Goal: Task Accomplishment & Management: Manage account settings

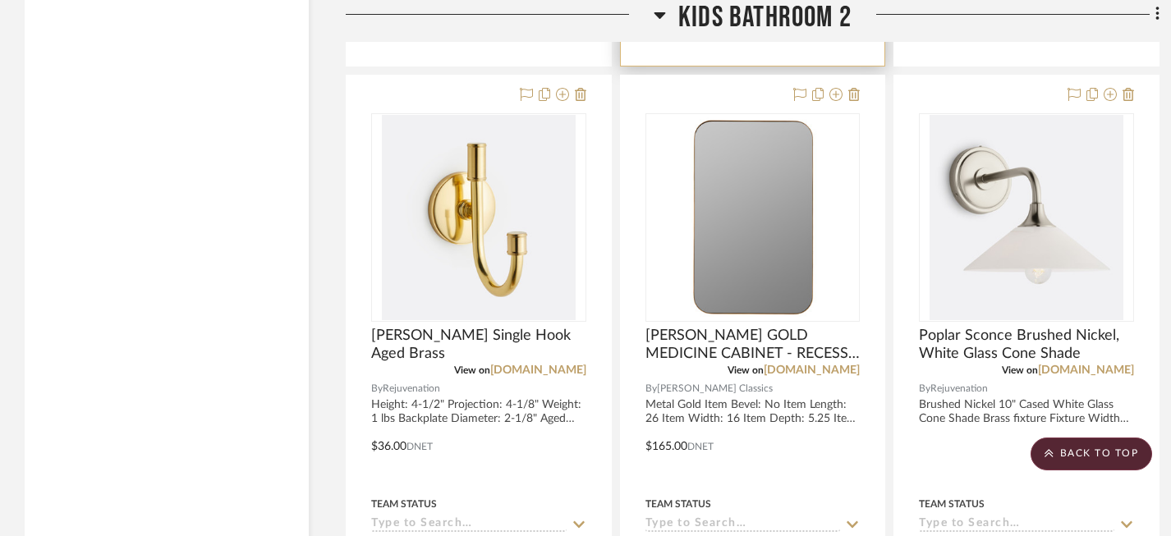
scroll to position [3399, 0]
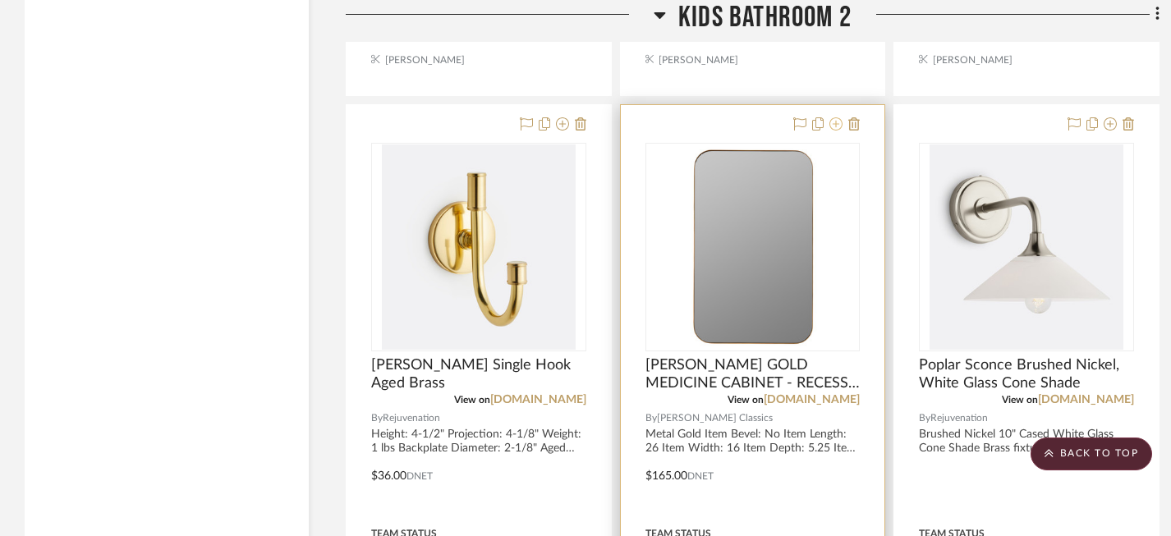
click at [840, 122] on icon at bounding box center [836, 123] width 13 height 13
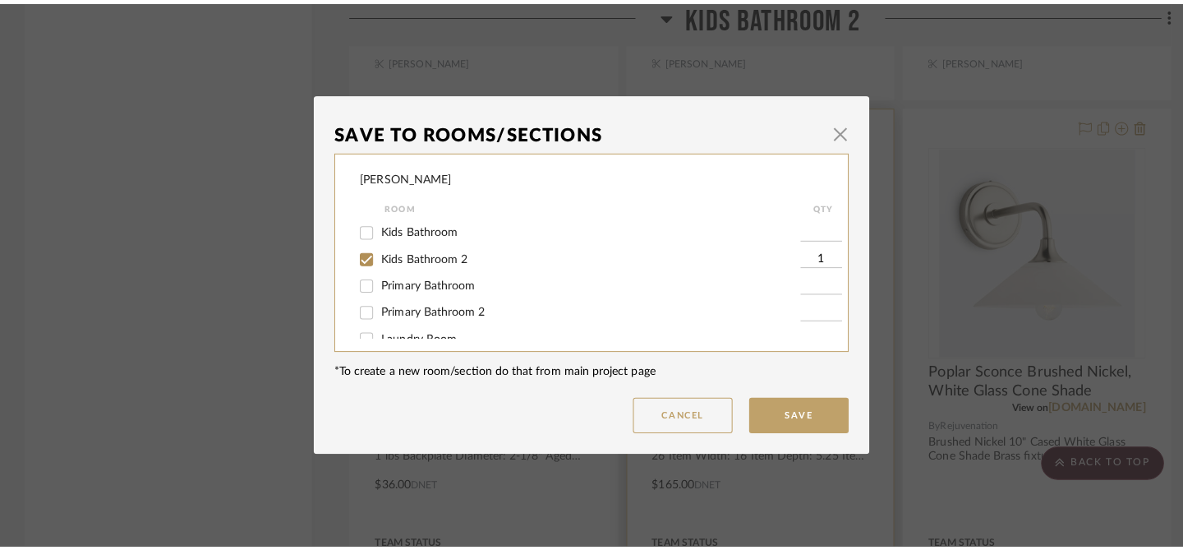
scroll to position [0, 0]
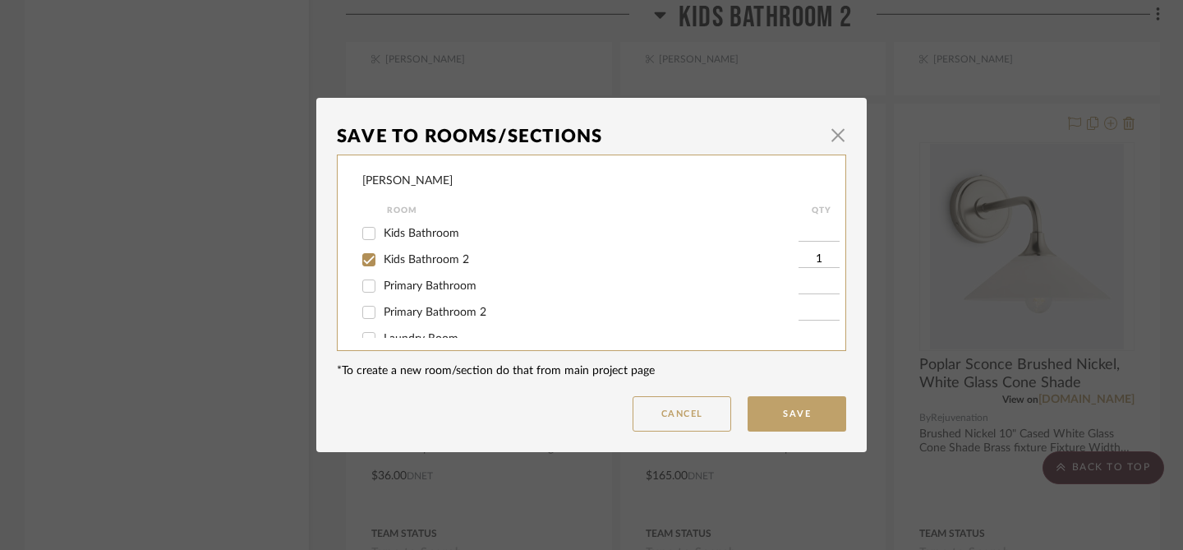
click at [437, 228] on span "Kids Bathroom" at bounding box center [422, 234] width 76 height 12
click at [382, 228] on input "Kids Bathroom" at bounding box center [369, 233] width 26 height 26
checkbox input "true"
type input "1"
click at [437, 228] on span "Kids Bathroom" at bounding box center [422, 234] width 76 height 12
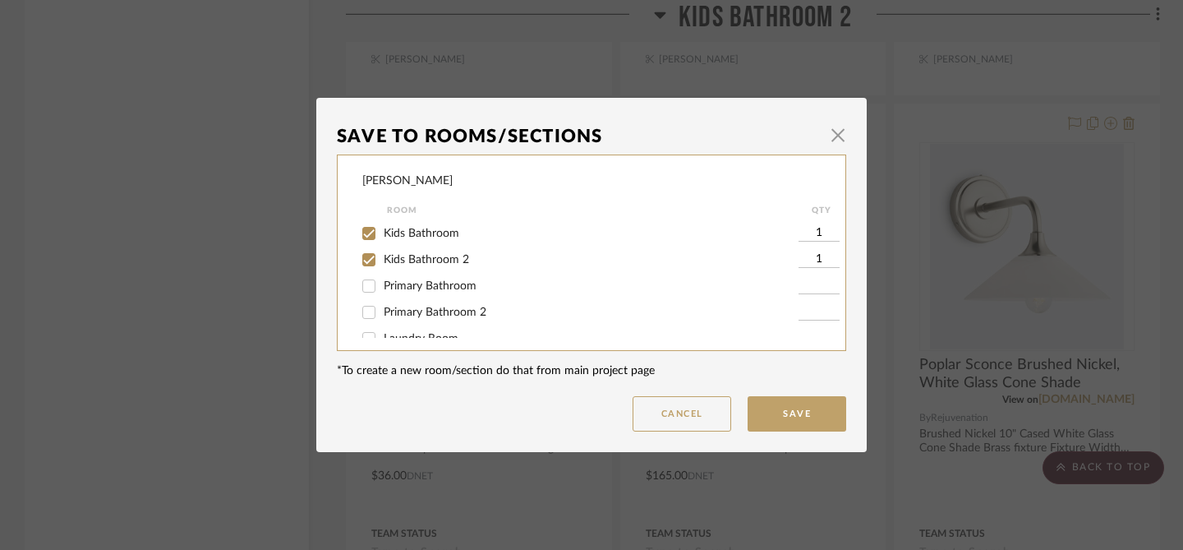
click at [382, 228] on input "Kids Bathroom" at bounding box center [369, 233] width 26 height 26
checkbox input "false"
click at [836, 135] on span "button" at bounding box center [837, 134] width 33 height 33
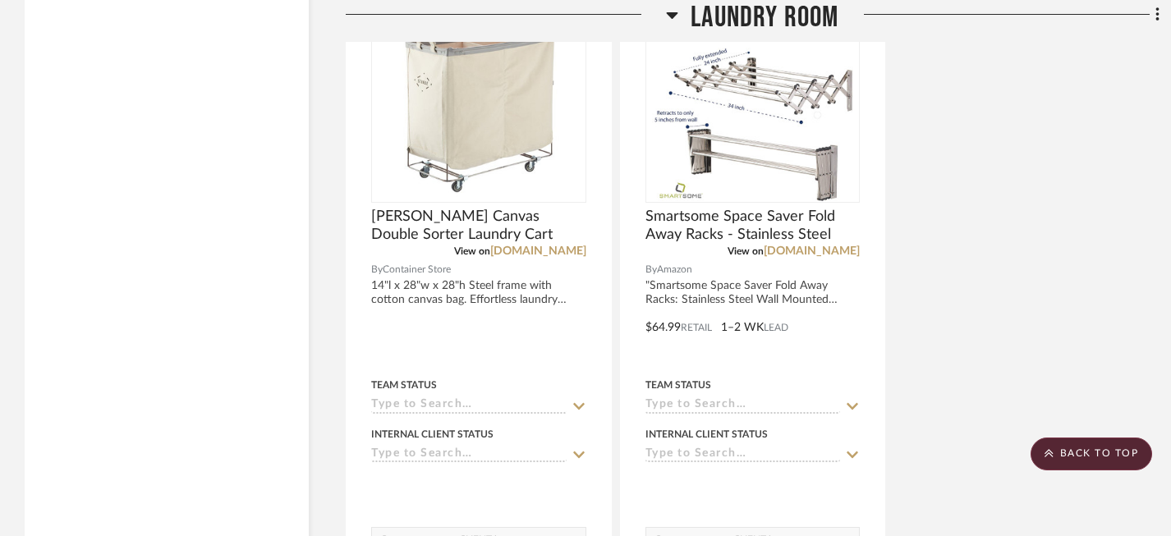
scroll to position [7464, 0]
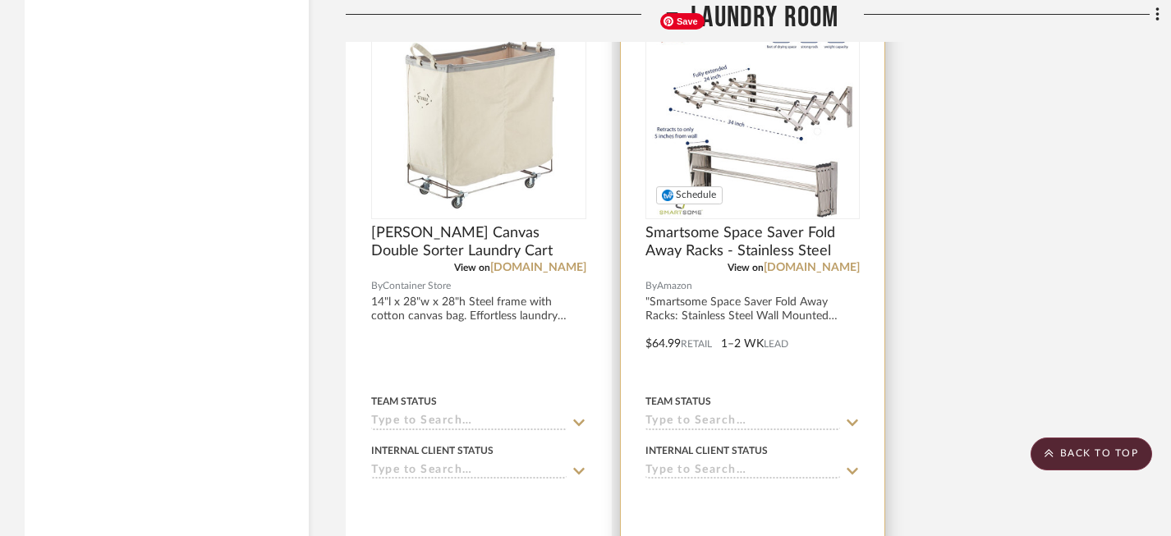
click at [775, 196] on img "0" at bounding box center [752, 114] width 201 height 205
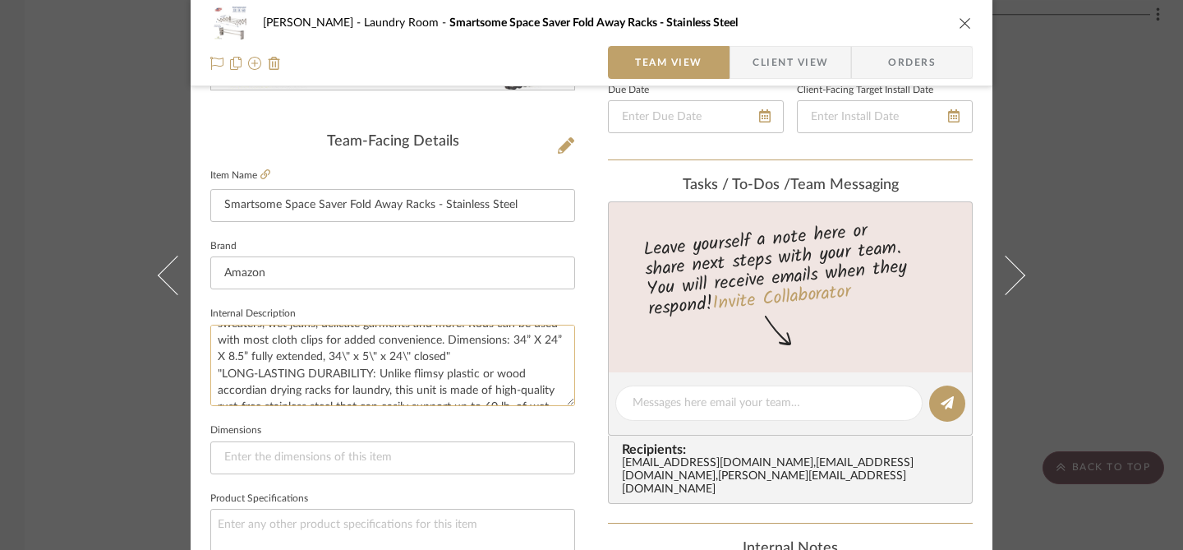
scroll to position [163, 0]
click at [260, 173] on icon at bounding box center [265, 174] width 10 height 10
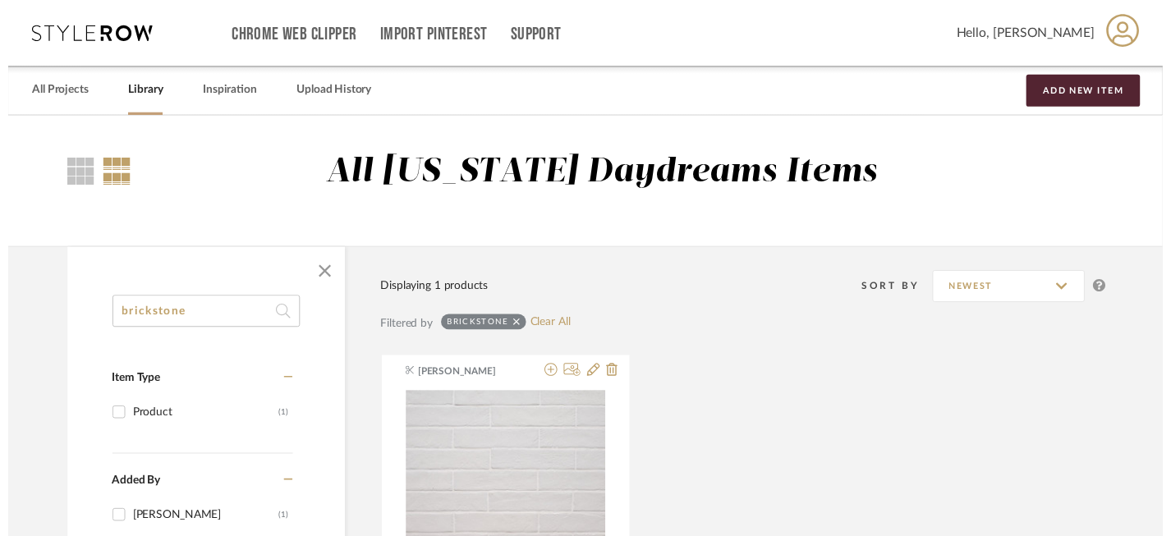
scroll to position [96, 0]
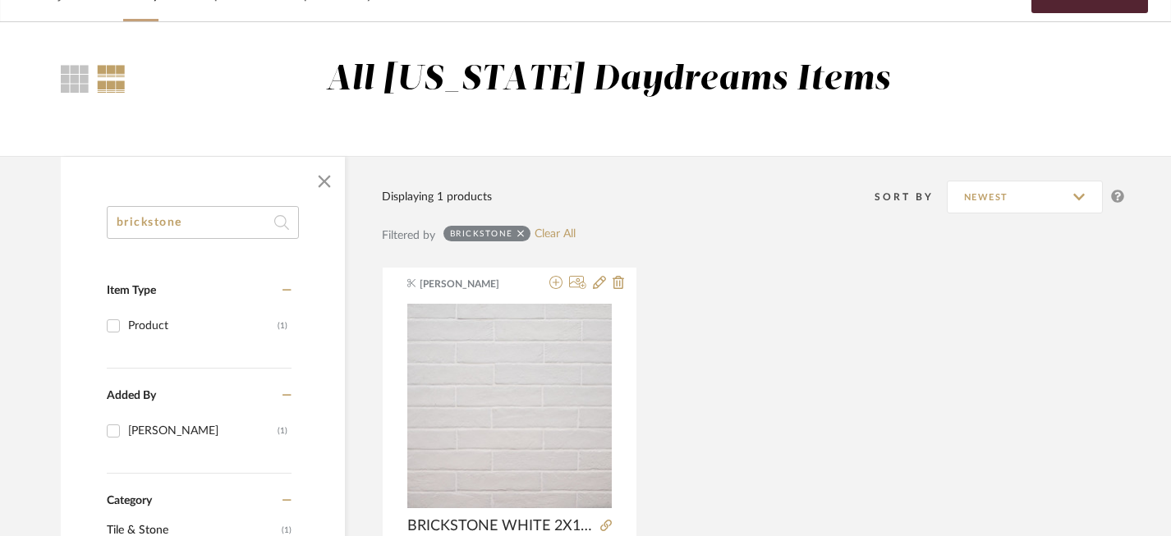
click at [226, 230] on input "brickstone" at bounding box center [203, 222] width 192 height 33
type input "sereno gold"
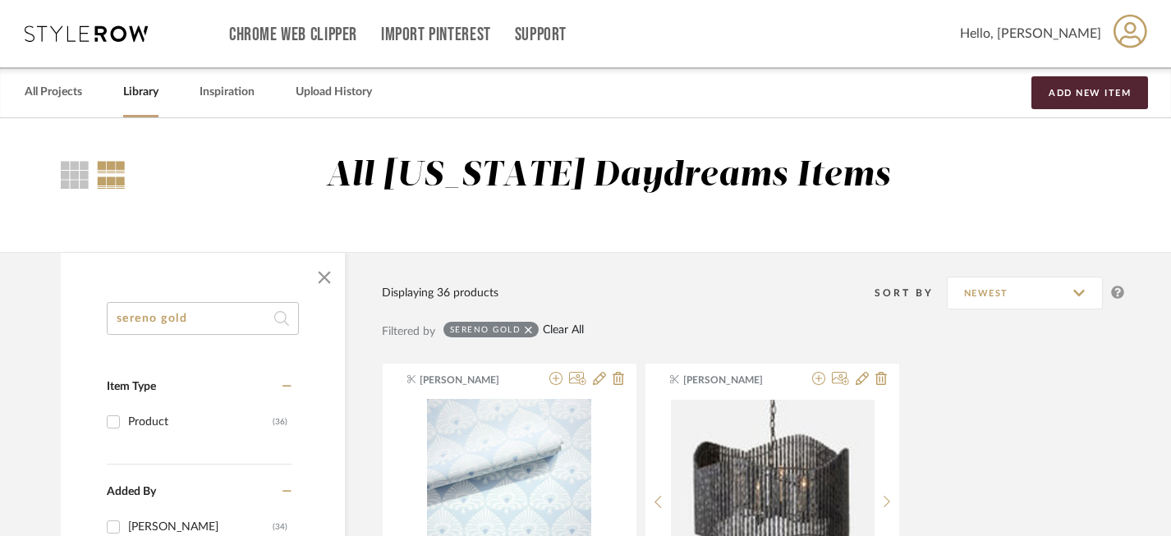
click at [573, 329] on link "Clear All" at bounding box center [563, 331] width 41 height 14
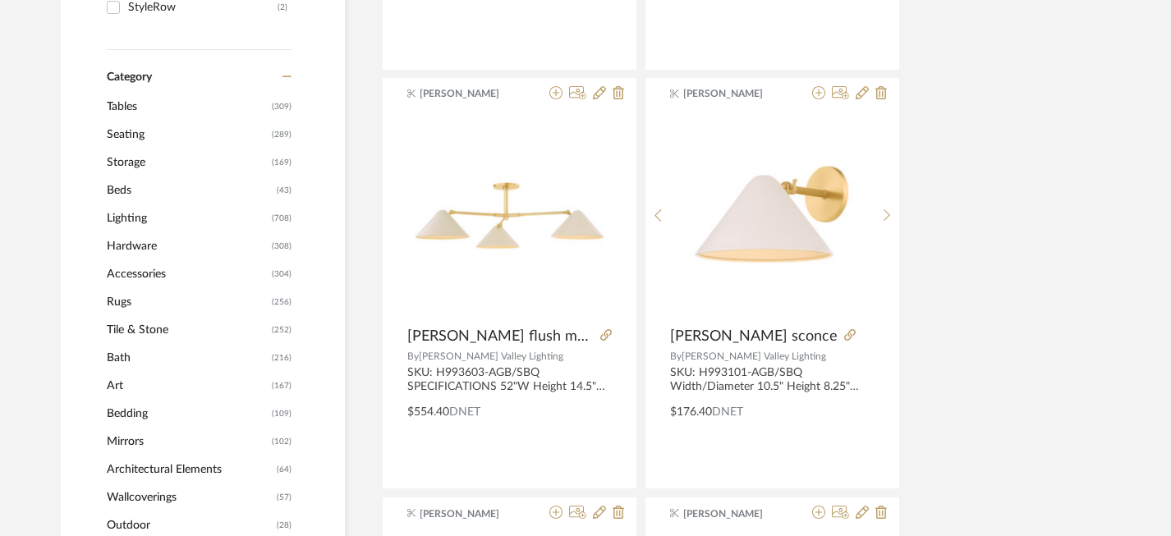
click at [149, 332] on span "Tile & Stone" at bounding box center [187, 330] width 161 height 28
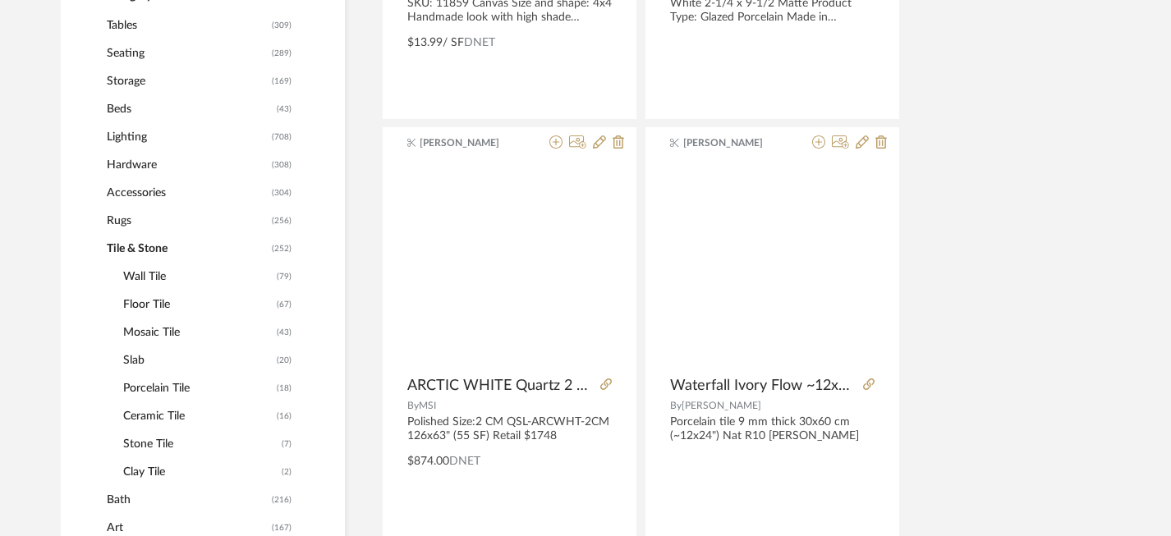
scroll to position [653, 0]
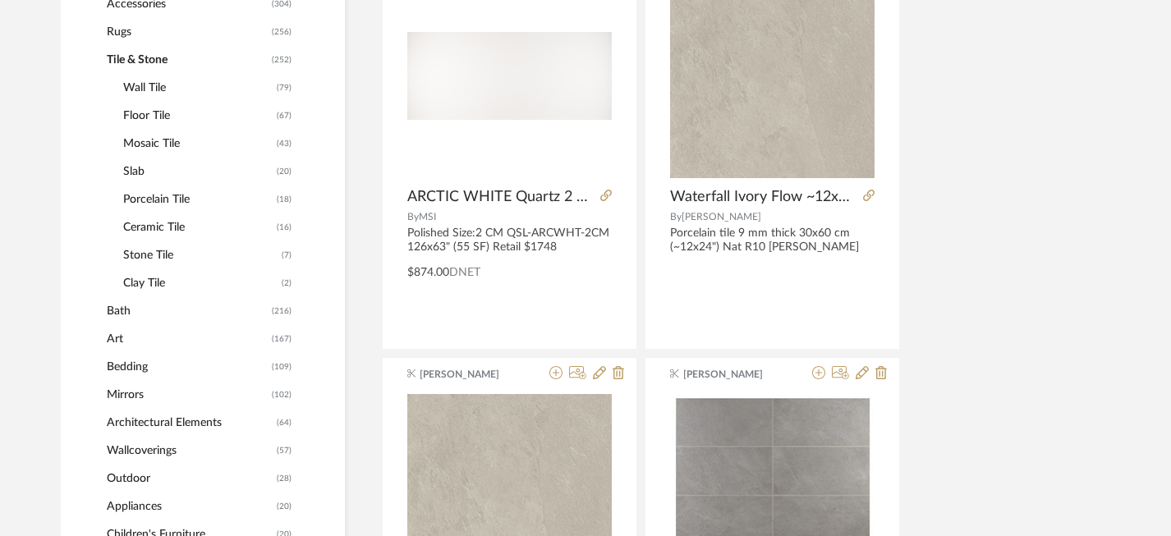
click at [117, 311] on span "Bath" at bounding box center [187, 311] width 161 height 28
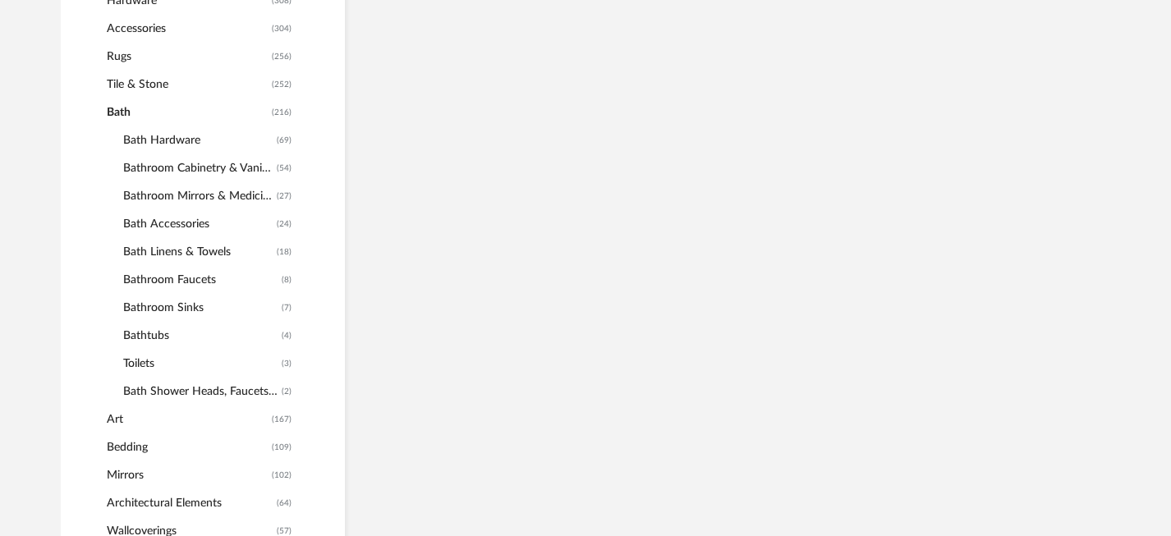
scroll to position [894, 0]
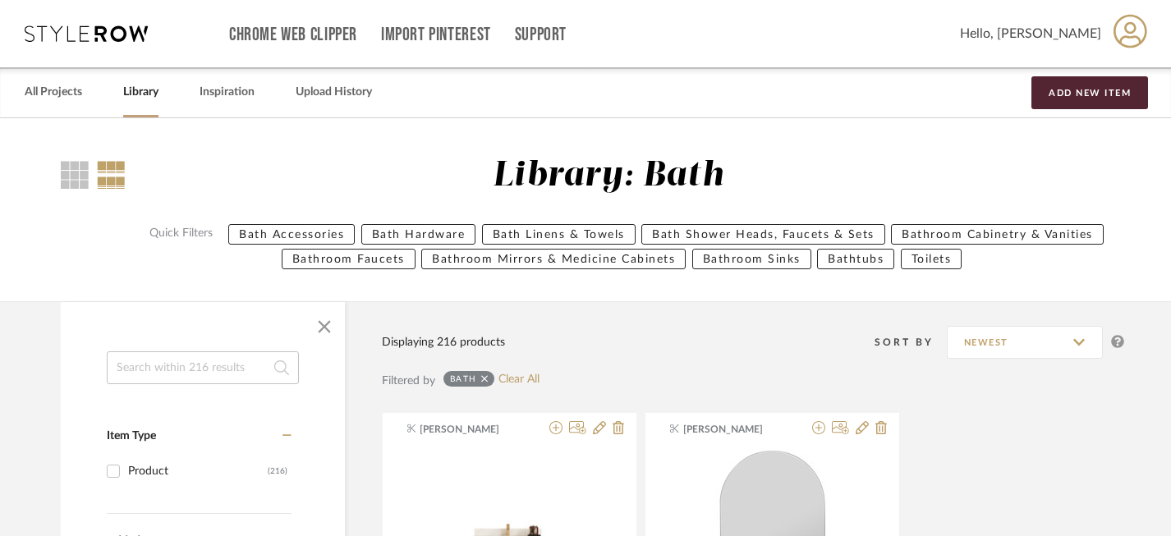
click at [179, 376] on input at bounding box center [203, 368] width 192 height 33
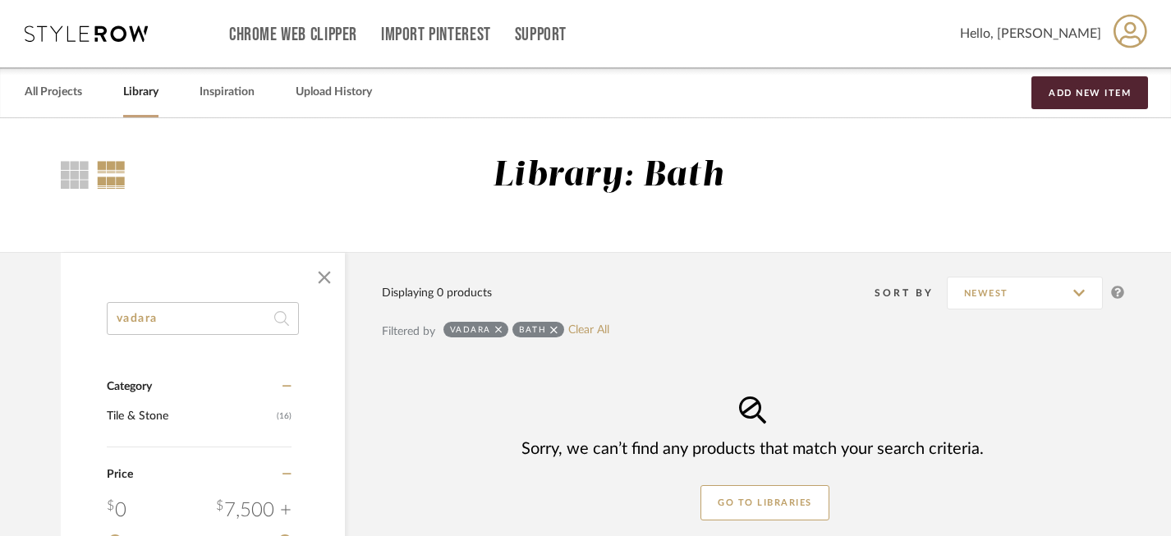
click at [555, 329] on icon at bounding box center [553, 330] width 7 height 12
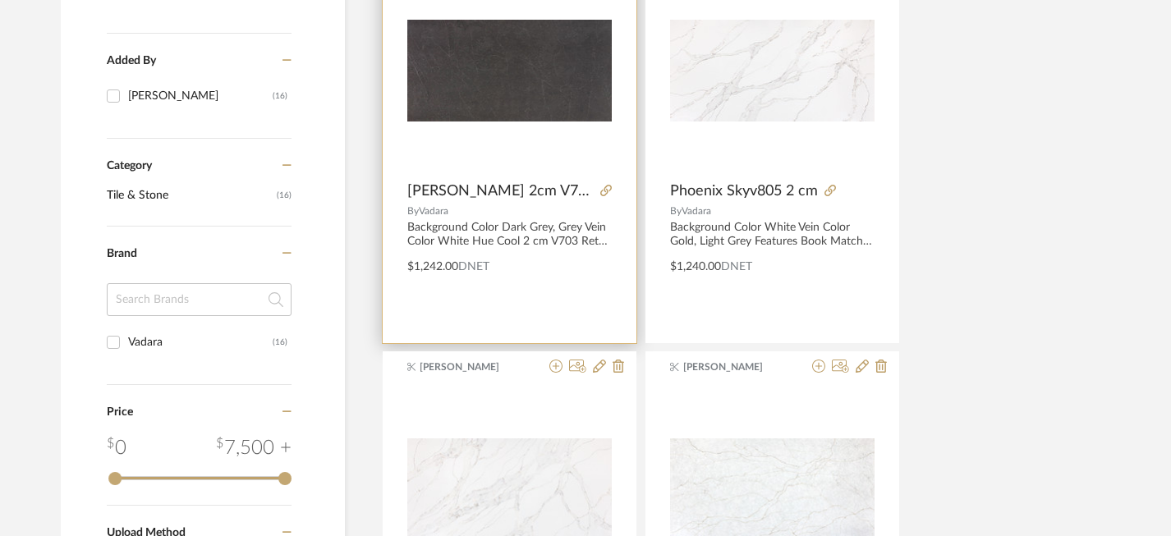
scroll to position [611, 0]
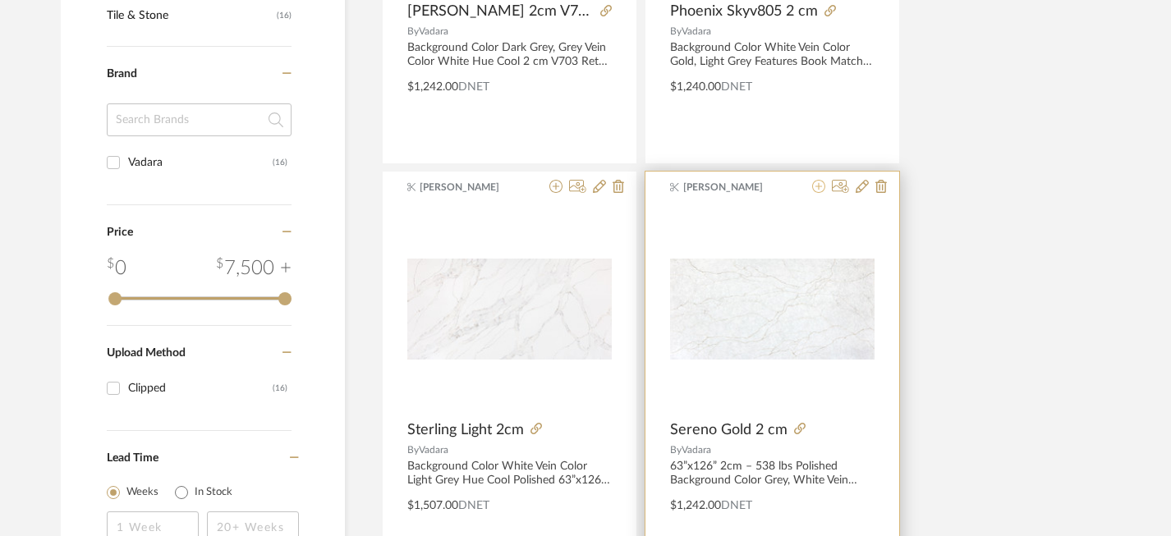
click at [821, 191] on icon at bounding box center [818, 186] width 13 height 13
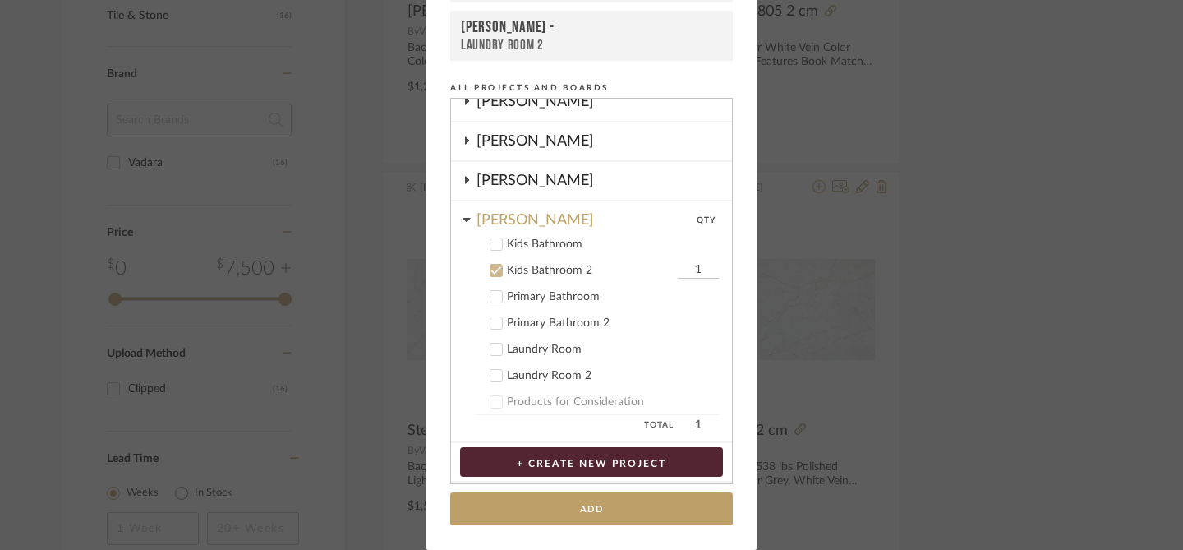
scroll to position [627, 0]
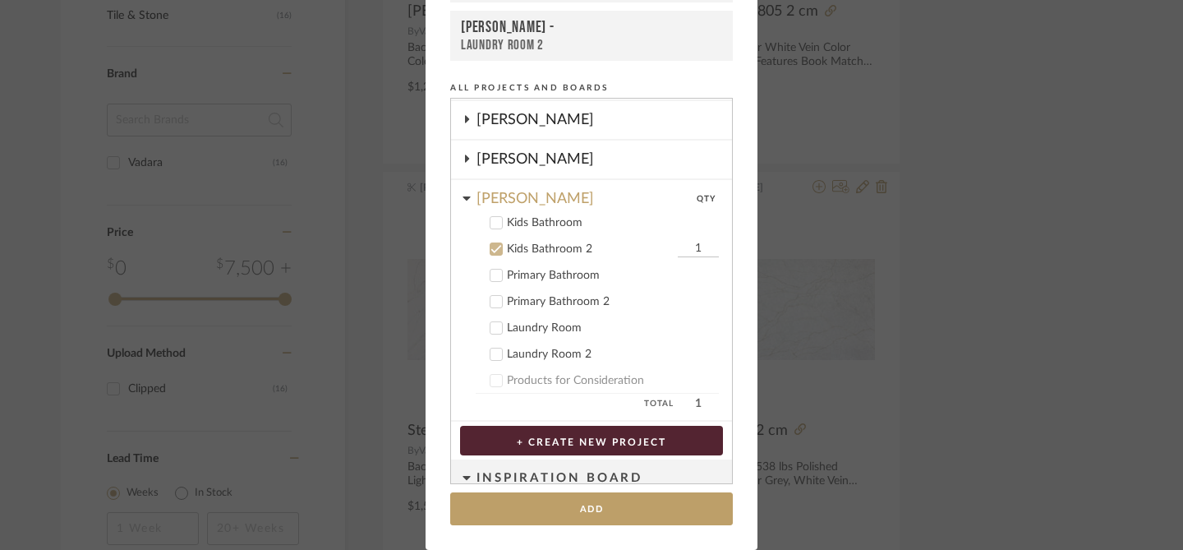
click at [573, 306] on div "Primary Bathroom 2" at bounding box center [613, 302] width 212 height 14
click at [566, 352] on div "Laundry Room 2" at bounding box center [613, 354] width 212 height 14
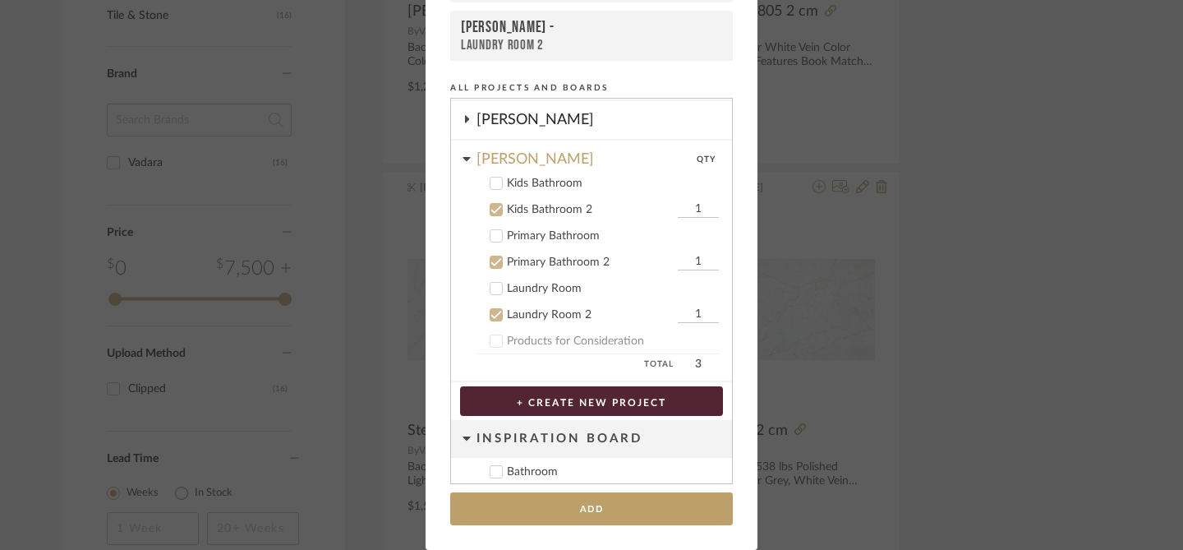
scroll to position [692, 0]
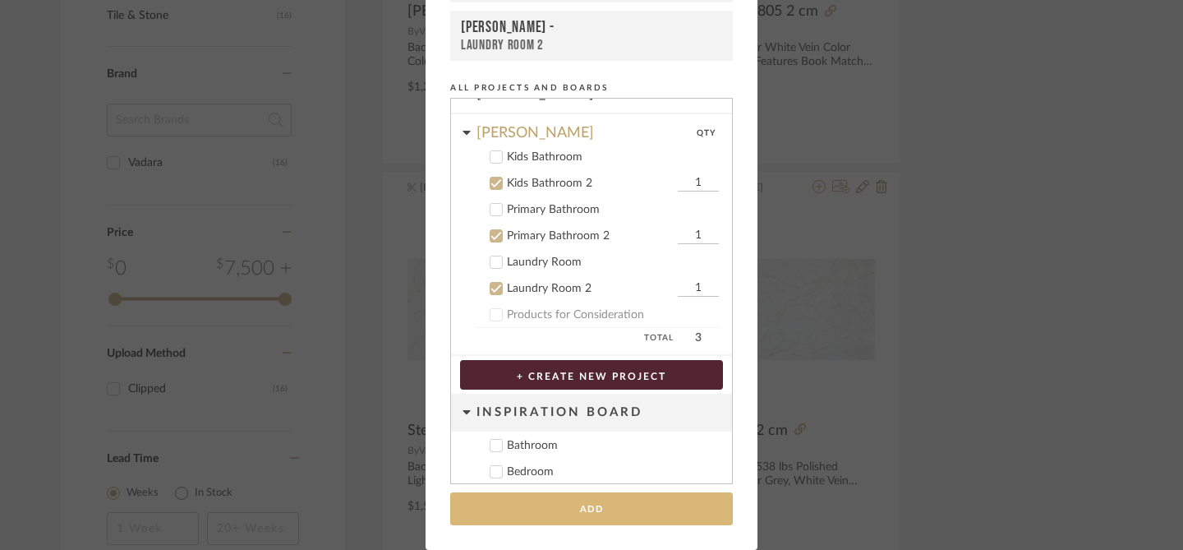
click at [578, 507] on button "Add" at bounding box center [591, 509] width 283 height 34
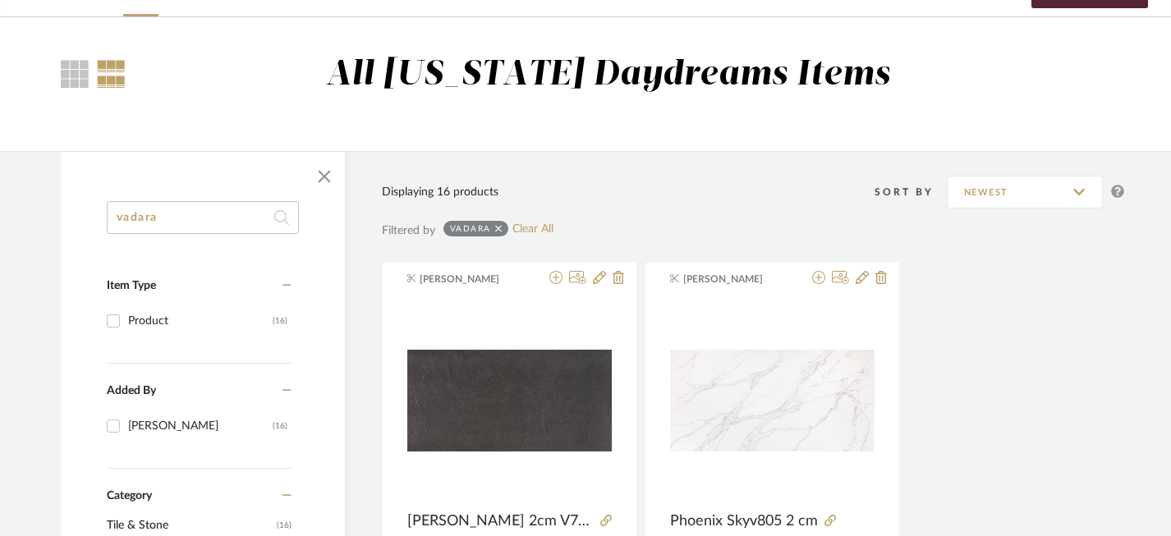
scroll to position [109, 0]
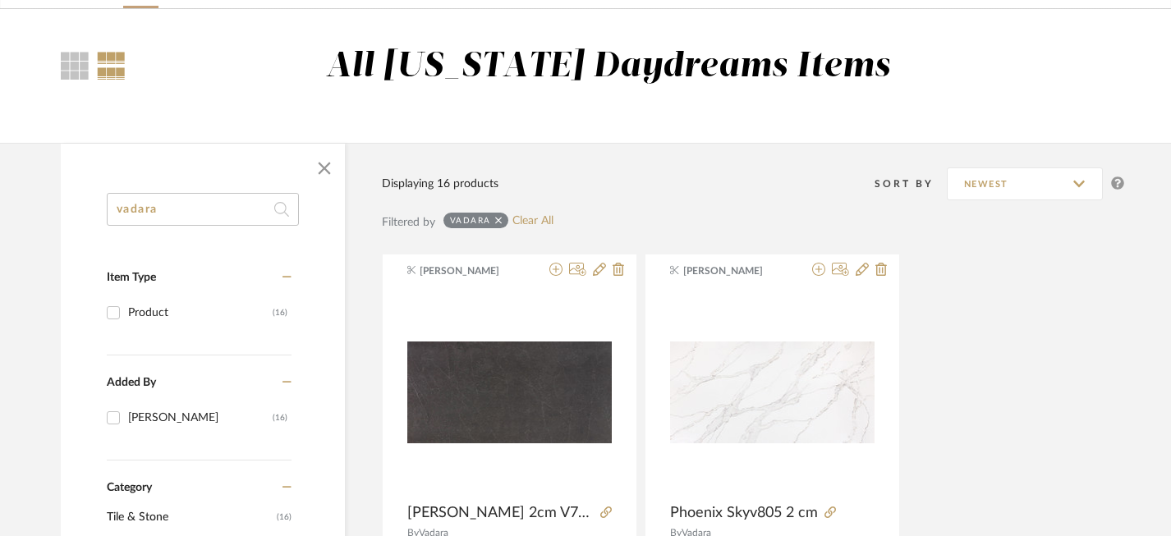
click at [214, 210] on input "vadara" at bounding box center [203, 209] width 192 height 33
click at [188, 202] on input "vadara" at bounding box center [203, 209] width 192 height 33
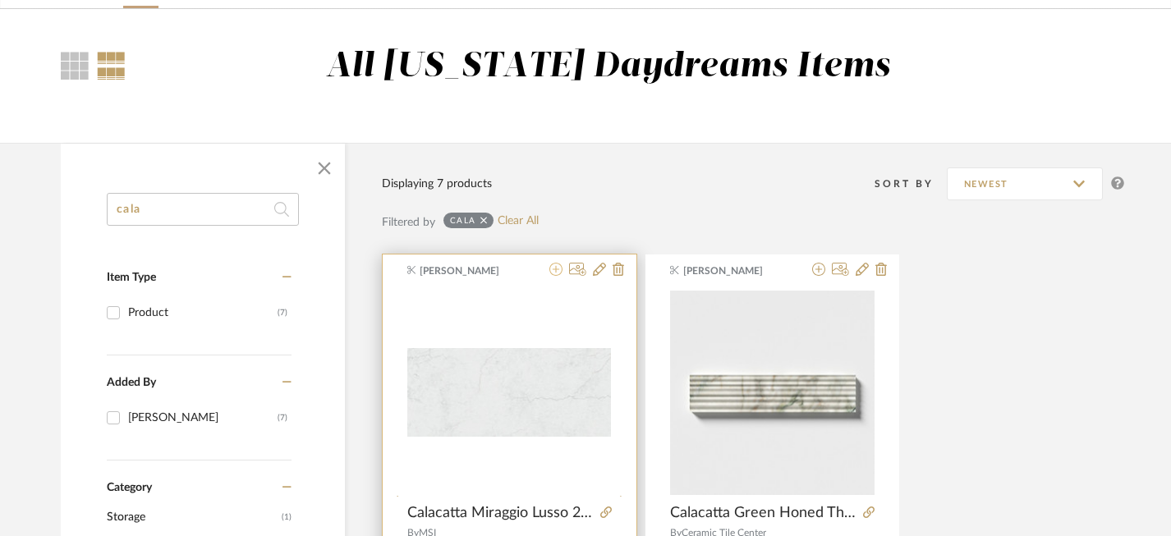
type input "cala"
click at [554, 272] on icon at bounding box center [556, 269] width 13 height 13
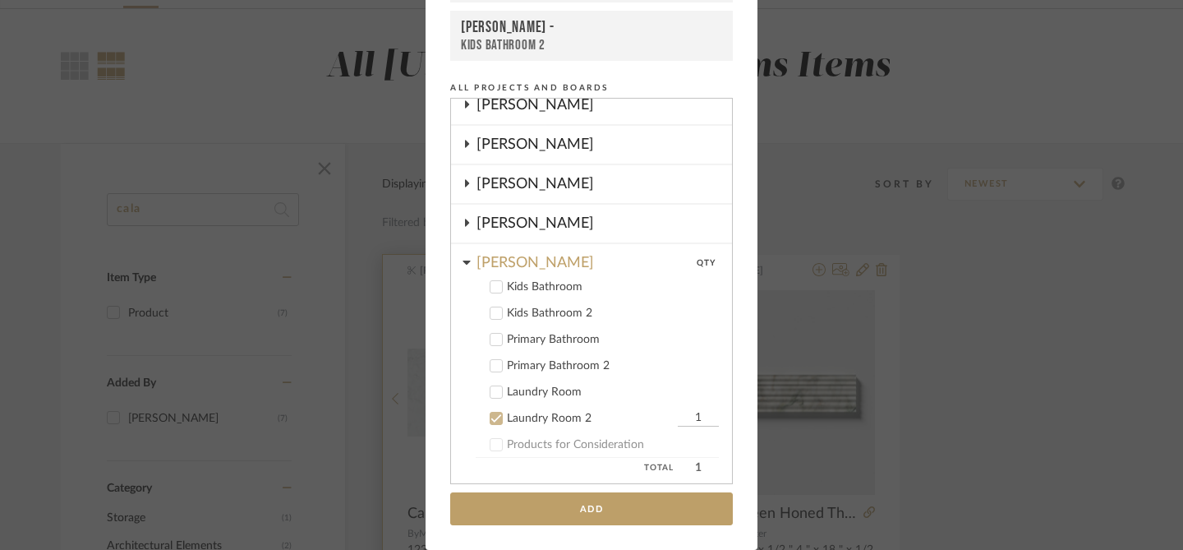
scroll to position [732, 0]
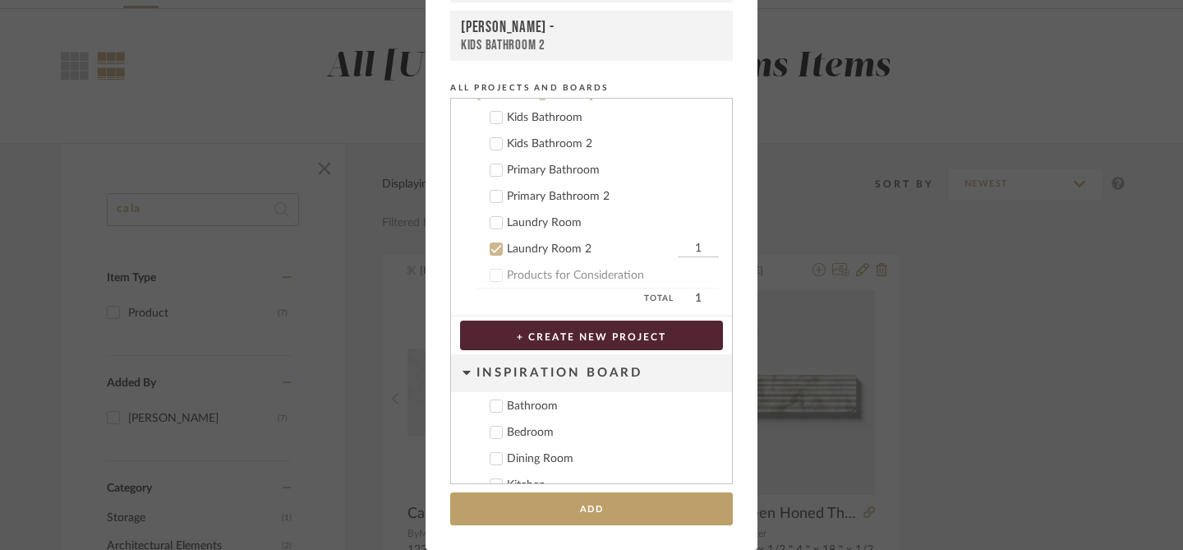
click at [547, 224] on div "Laundry Room" at bounding box center [613, 223] width 212 height 14
click at [548, 252] on div "Laundry Room 2" at bounding box center [590, 249] width 167 height 14
click at [551, 172] on div "Primary Bathroom" at bounding box center [613, 170] width 212 height 14
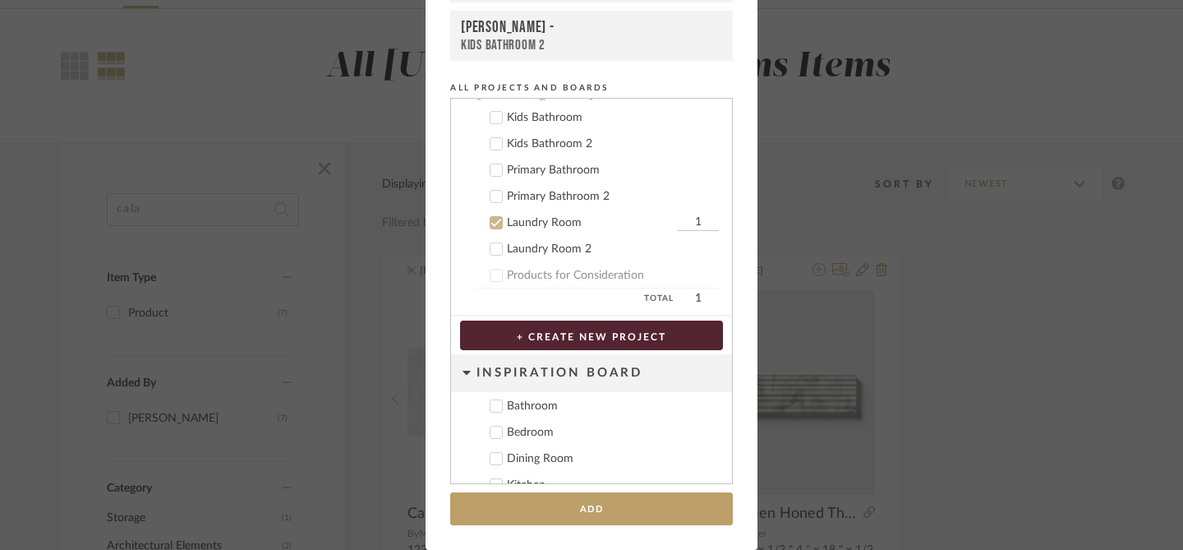
click at [552, 113] on div "Kids Bathroom" at bounding box center [613, 118] width 212 height 14
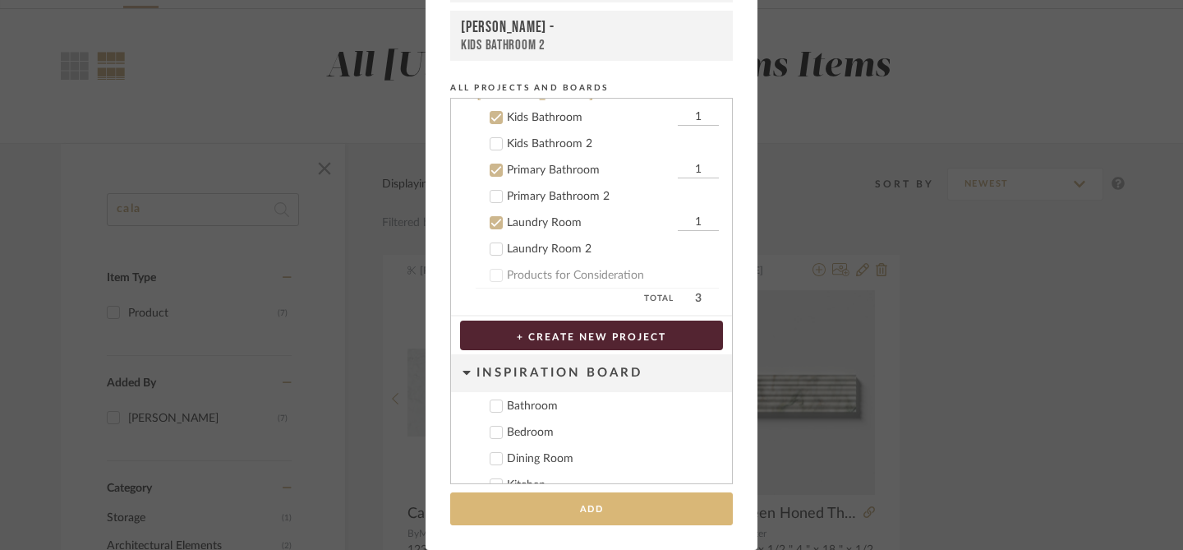
click at [610, 504] on button "Add" at bounding box center [591, 509] width 283 height 34
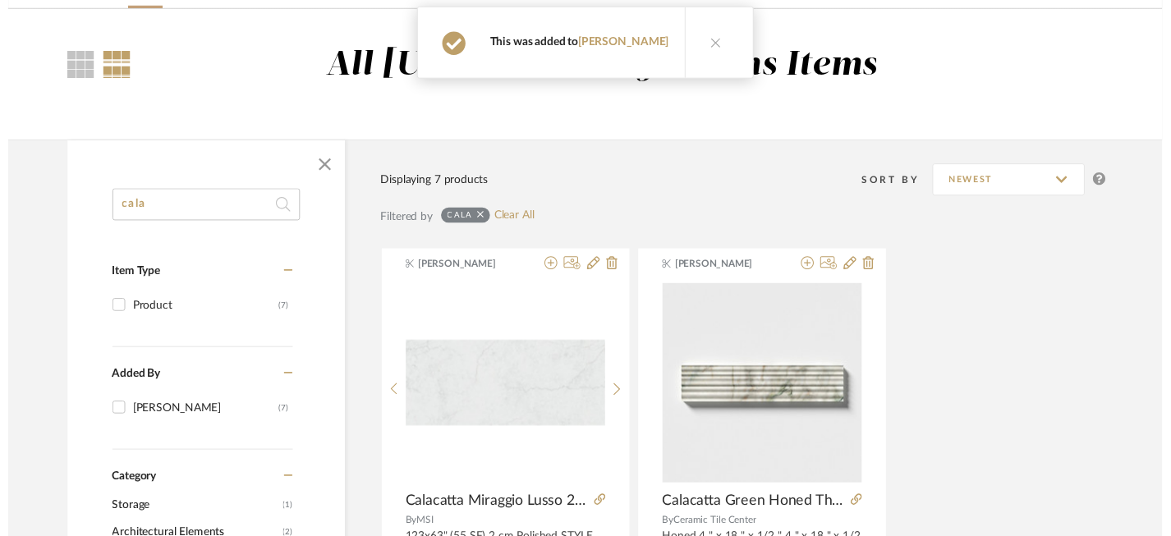
scroll to position [109, 0]
